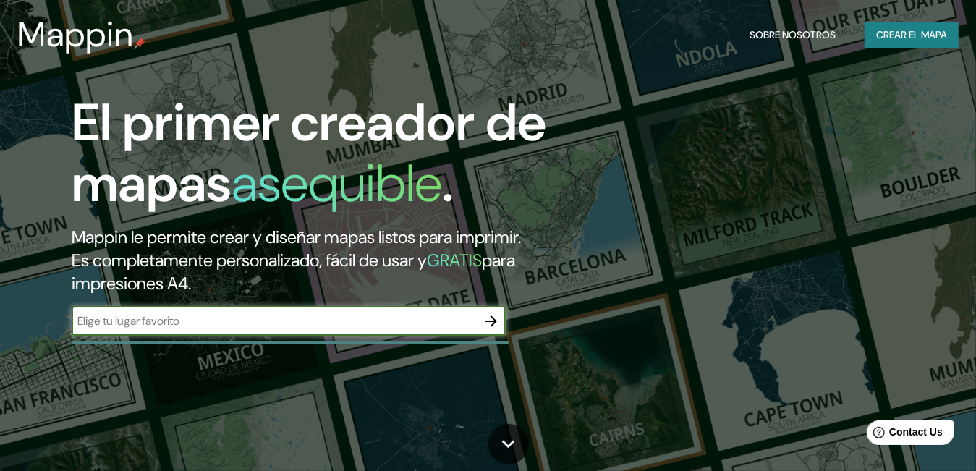
click at [909, 33] on font "Crear el mapa" at bounding box center [911, 35] width 71 height 18
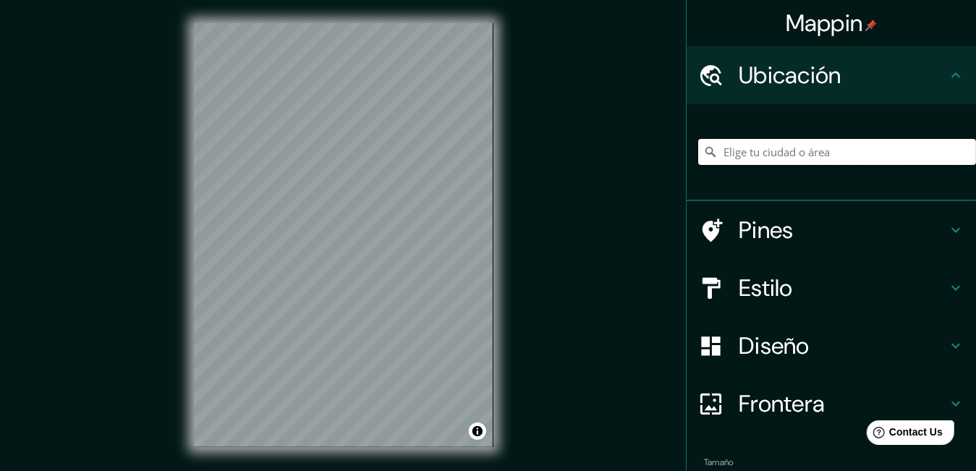
click at [795, 156] on input "Elige tu ciudad o área" at bounding box center [837, 152] width 278 height 26
type input "c"
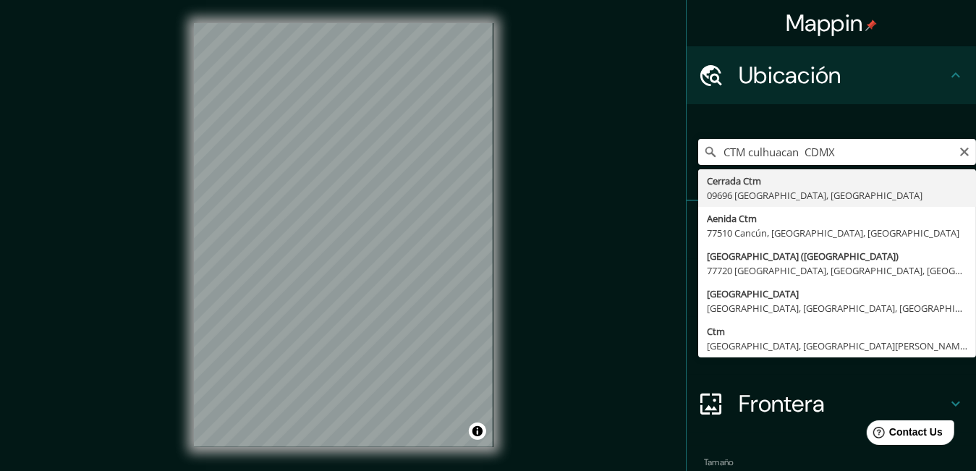
type input "Cerrada Ctm, 09696 [GEOGRAPHIC_DATA], [GEOGRAPHIC_DATA]"
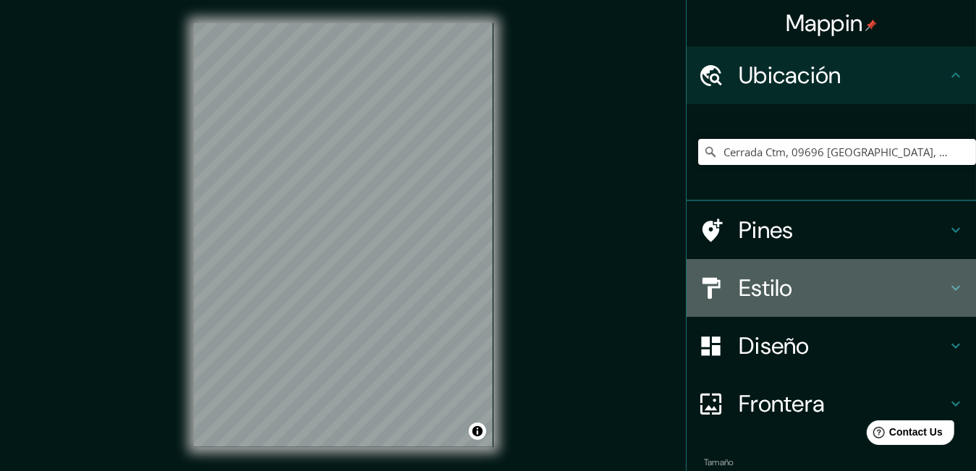
click at [773, 291] on h4 "Estilo" at bounding box center [843, 287] width 208 height 29
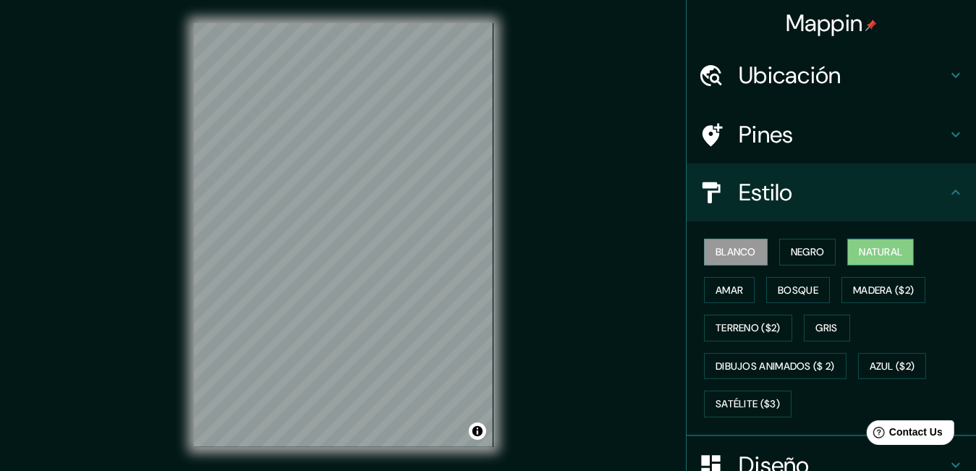
click at [860, 239] on button "Natural" at bounding box center [880, 252] width 67 height 27
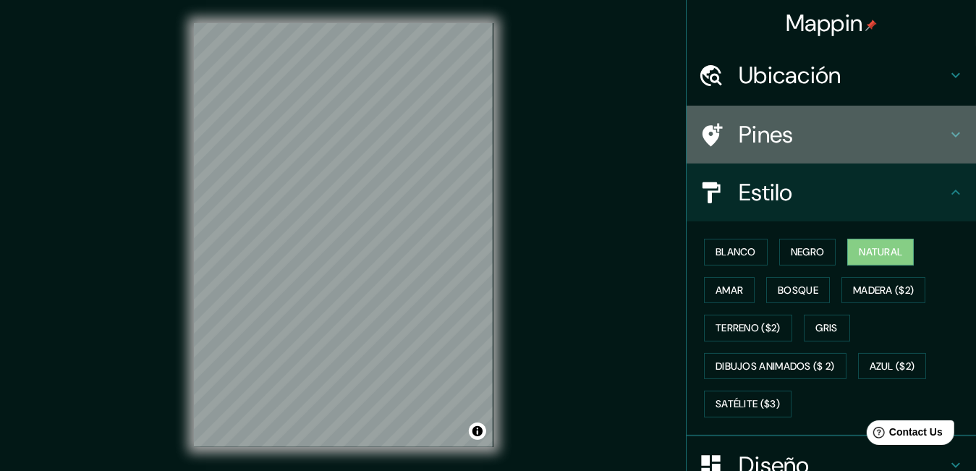
click at [791, 128] on h4 "Pines" at bounding box center [843, 134] width 208 height 29
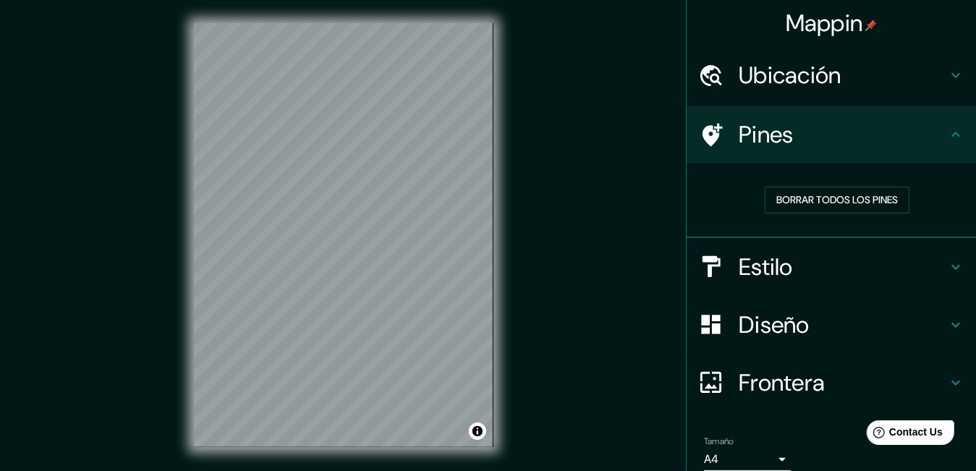
click at [831, 81] on h4 "Ubicación" at bounding box center [843, 75] width 208 height 29
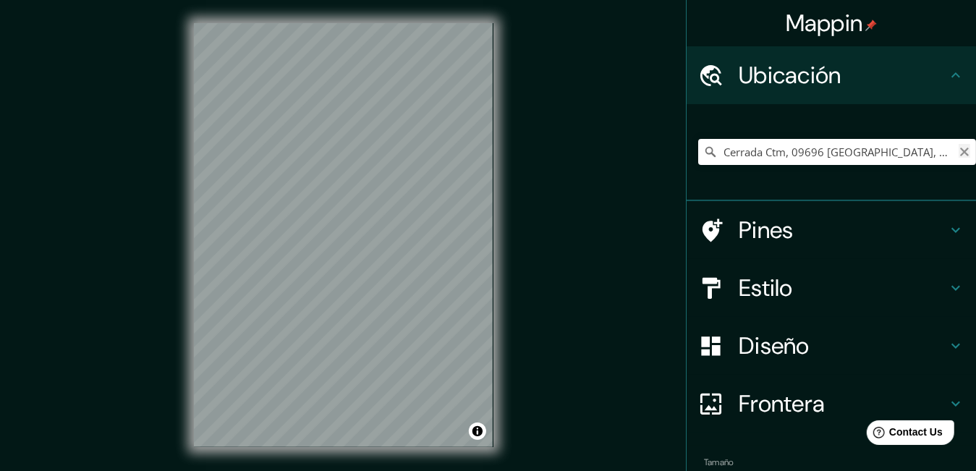
click at [960, 150] on icon "Claro" at bounding box center [964, 152] width 9 height 9
click at [830, 158] on input "Elige tu ciudad o área" at bounding box center [837, 152] width 278 height 26
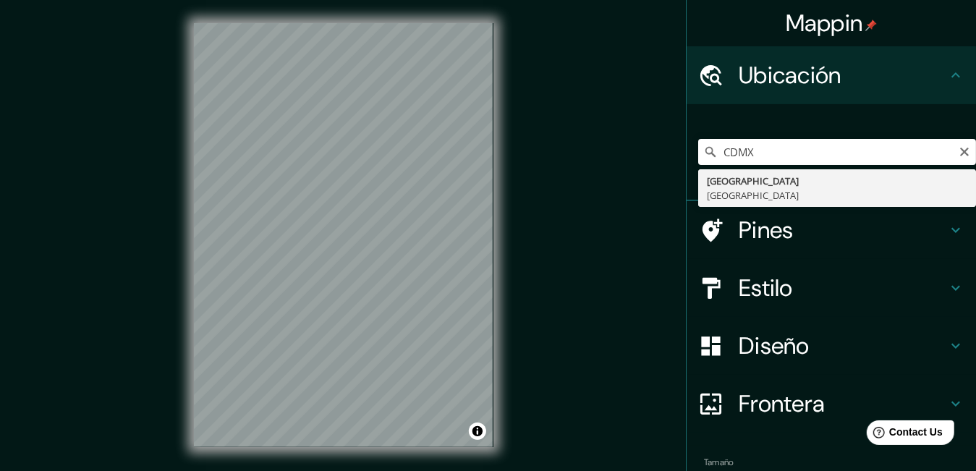
type input "Ciudad de México, México"
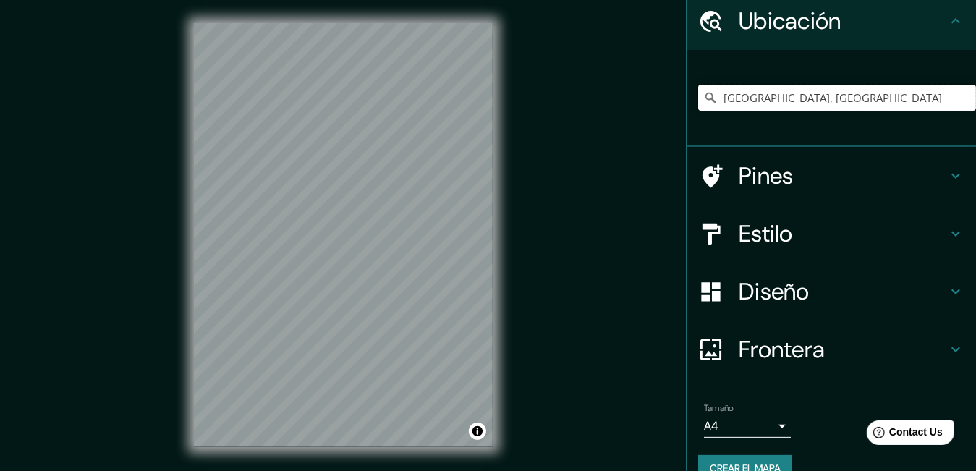
scroll to position [80, 0]
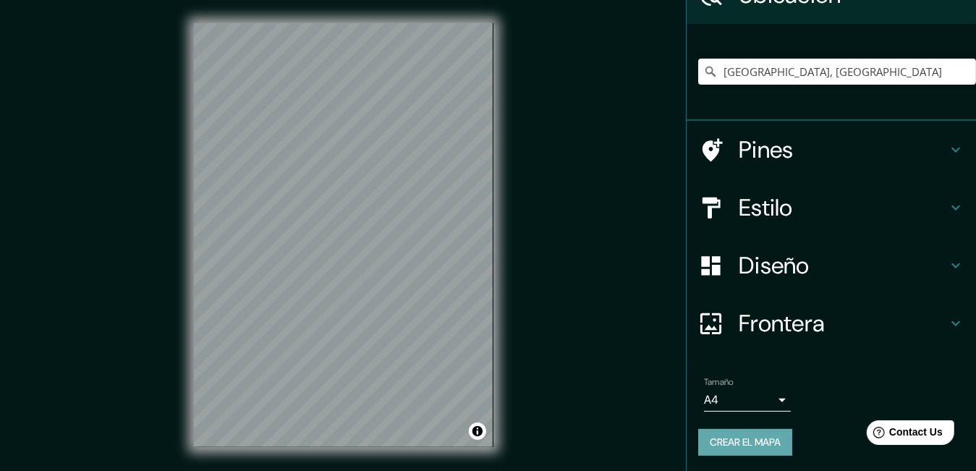
click at [737, 436] on font "Crear el mapa" at bounding box center [745, 442] width 71 height 18
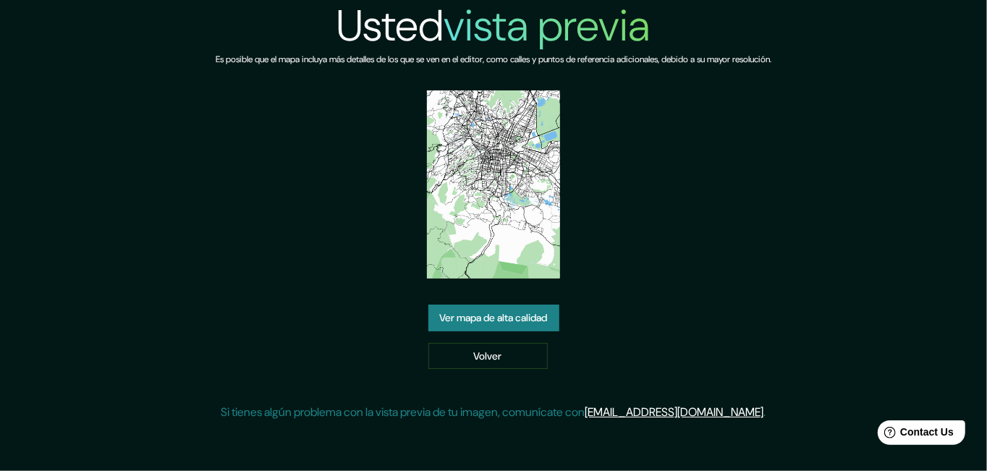
click at [500, 230] on img at bounding box center [493, 184] width 133 height 188
click at [494, 360] on link "Volver" at bounding box center [487, 356] width 119 height 27
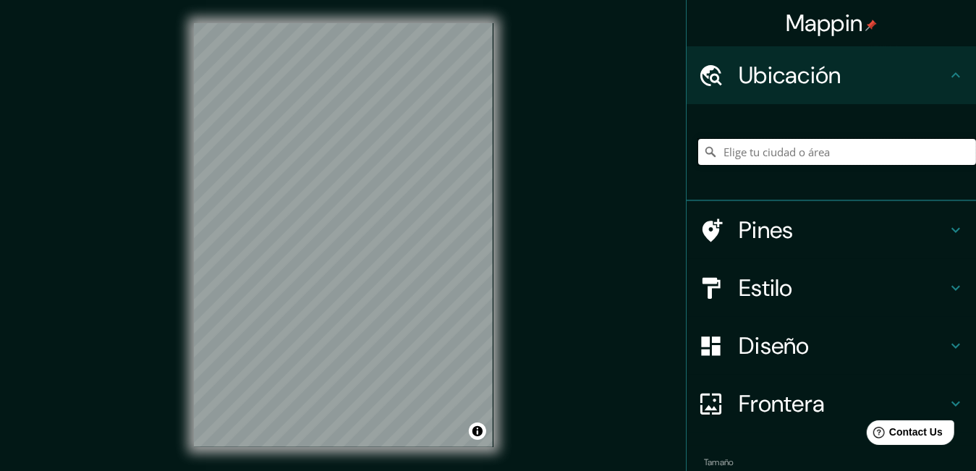
click at [750, 158] on input "Elige tu ciudad o área" at bounding box center [837, 152] width 278 height 26
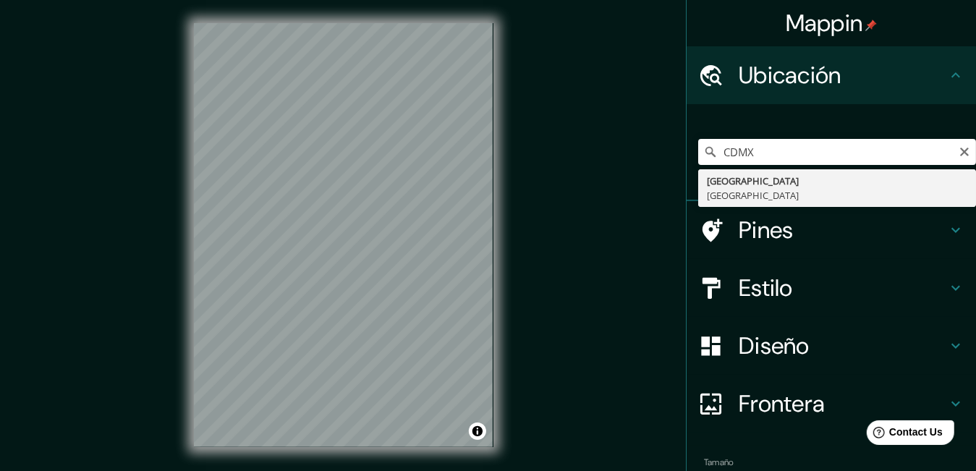
type input "[GEOGRAPHIC_DATA], [GEOGRAPHIC_DATA]"
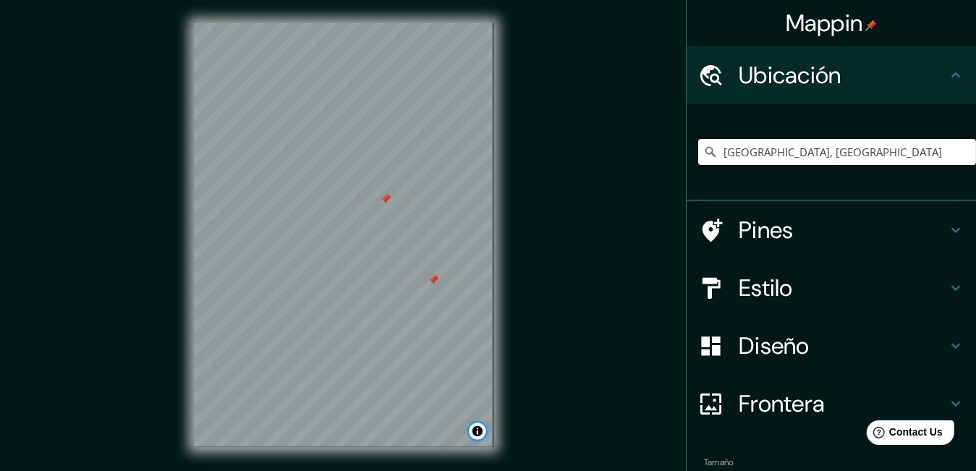
click at [480, 435] on button "Alternar atribución" at bounding box center [477, 431] width 17 height 17
click at [455, 431] on link "Improve this map" at bounding box center [430, 431] width 72 height 10
click at [355, 432] on link "© OpenStreetMap" at bounding box center [355, 431] width 70 height 10
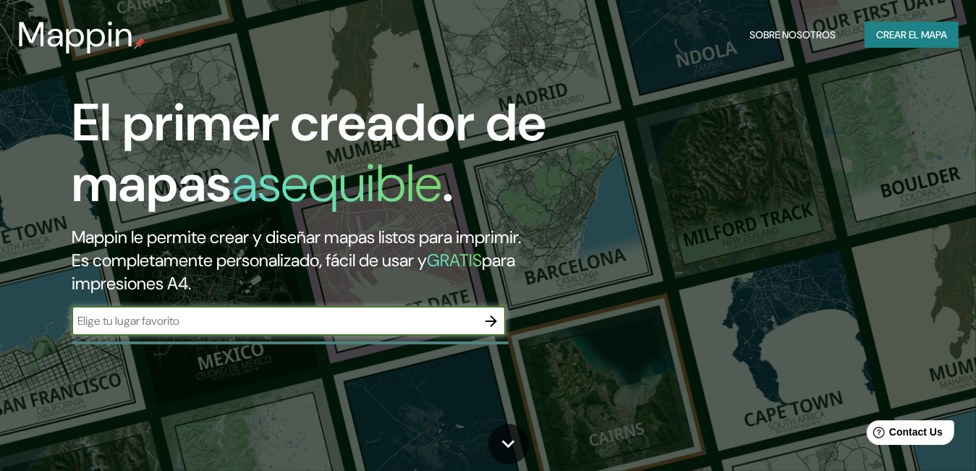
click at [380, 318] on input "text" at bounding box center [274, 321] width 405 height 17
type input "[GEOGRAPHIC_DATA]"
click at [493, 313] on icon "button" at bounding box center [491, 321] width 17 height 17
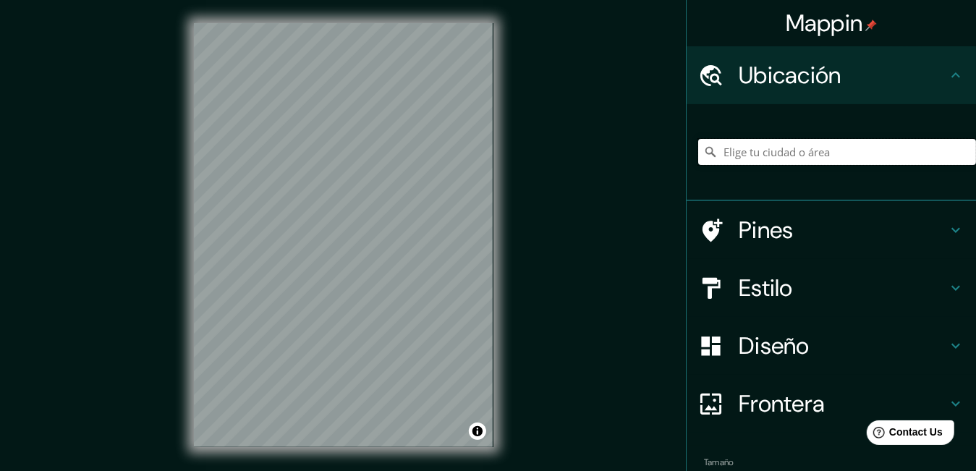
click at [835, 149] on input "Elige tu ciudad o área" at bounding box center [837, 152] width 278 height 26
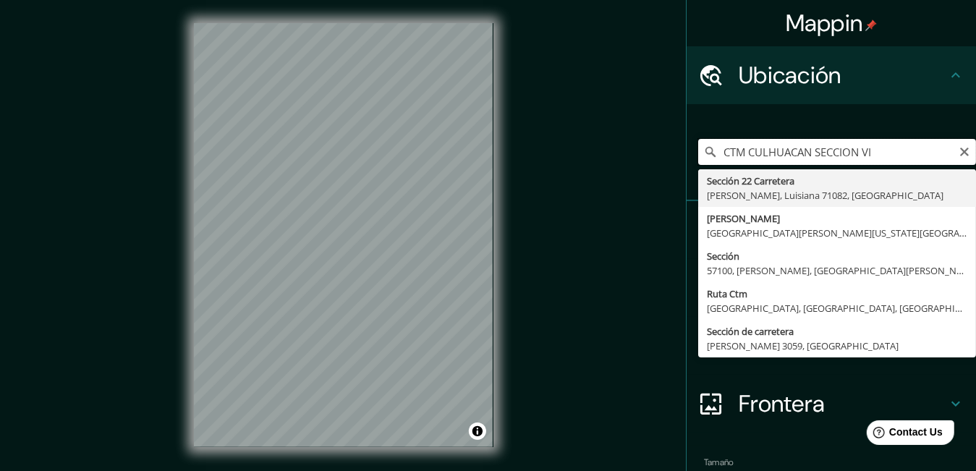
type input "Section [STREET_ADDRESS]"
